Goal: Task Accomplishment & Management: Manage account settings

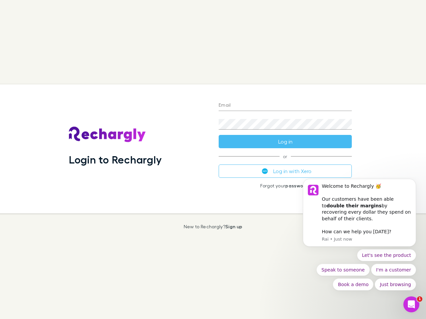
click at [213, 160] on div "Login to Rechargly" at bounding box center [139, 148] width 150 height 129
click at [285, 106] on input "Email" at bounding box center [284, 105] width 133 height 11
click at [285, 142] on form "Email Password Log in" at bounding box center [284, 121] width 133 height 53
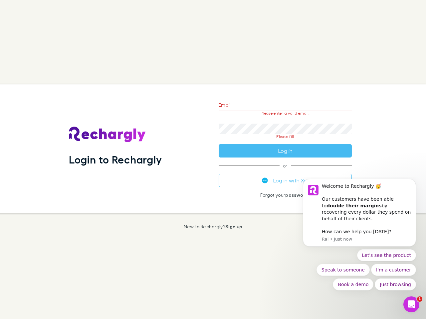
click at [285, 171] on div "Email Please enter a valid email. Password Please fill Log in or Log in with Xe…" at bounding box center [285, 148] width 144 height 129
click at [359, 216] on div "Welcome to Rechargly 🥳 ​ Our customers have been able to double their margins b…" at bounding box center [366, 202] width 89 height 39
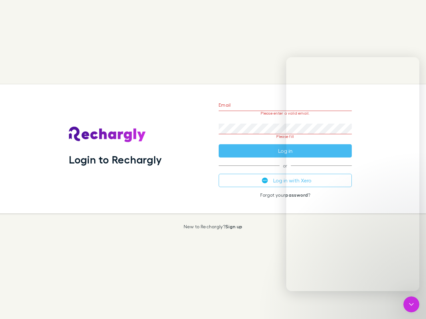
click at [417, 187] on div "Login to Rechargly Email Please enter a valid email. Password Please fill Log i…" at bounding box center [210, 148] width 431 height 129
